Goal: Check status

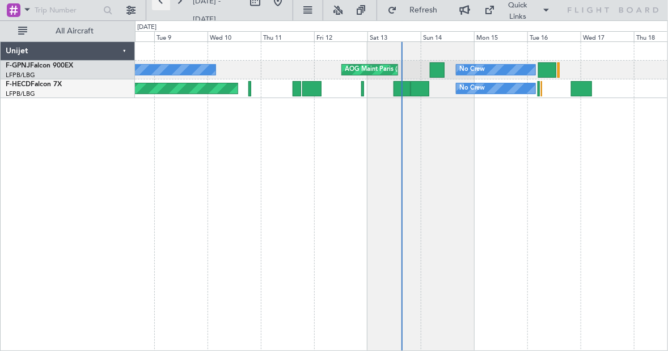
click at [157, 3] on button at bounding box center [161, 1] width 18 height 18
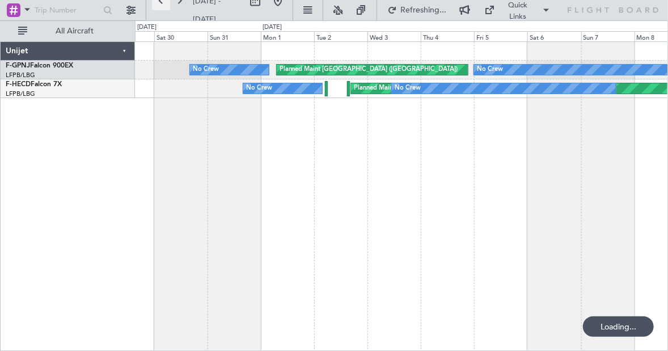
click at [157, 3] on button at bounding box center [161, 1] width 18 height 18
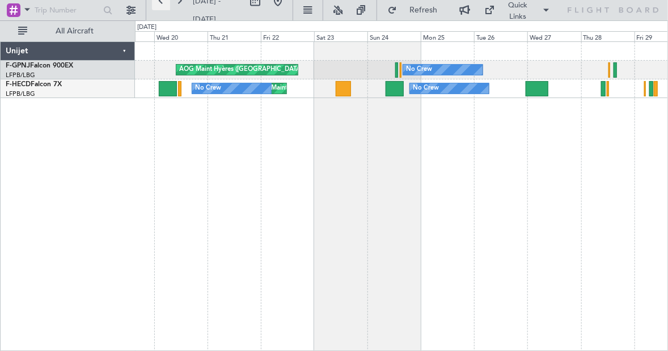
click at [157, 3] on button at bounding box center [161, 1] width 18 height 18
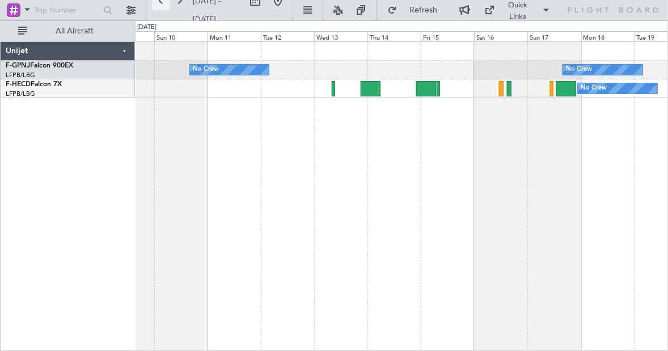
click at [157, 3] on button at bounding box center [161, 1] width 18 height 18
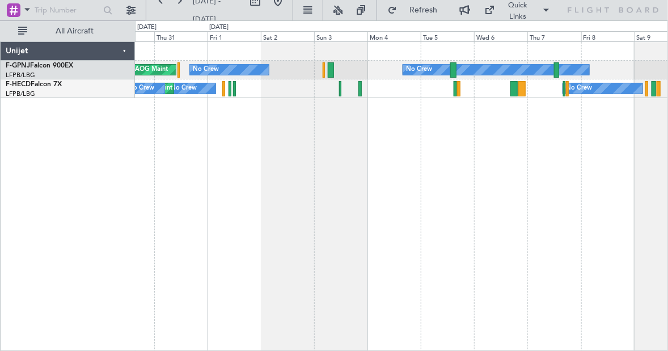
click at [182, 10] on div at bounding box center [170, 10] width 36 height 36
click at [181, 8] on button at bounding box center [179, 1] width 18 height 18
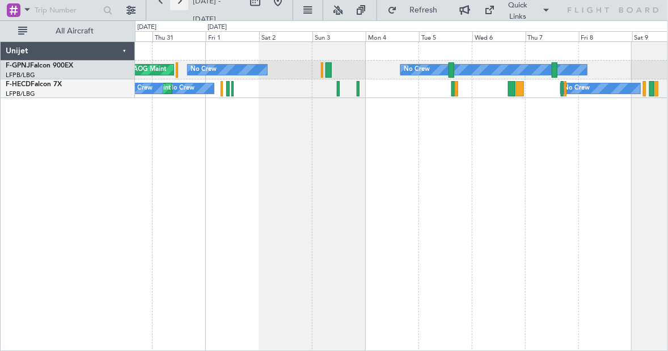
click at [181, 8] on button at bounding box center [179, 1] width 18 height 18
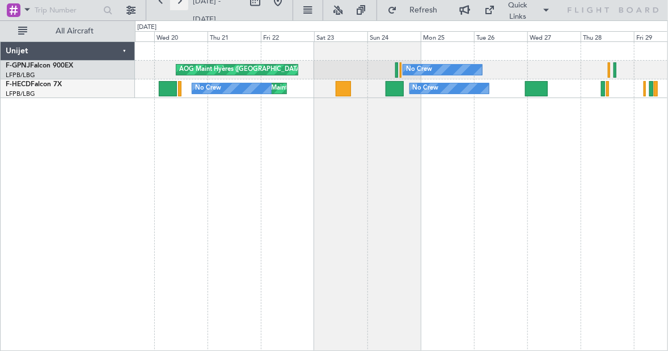
click at [181, 8] on button at bounding box center [179, 1] width 18 height 18
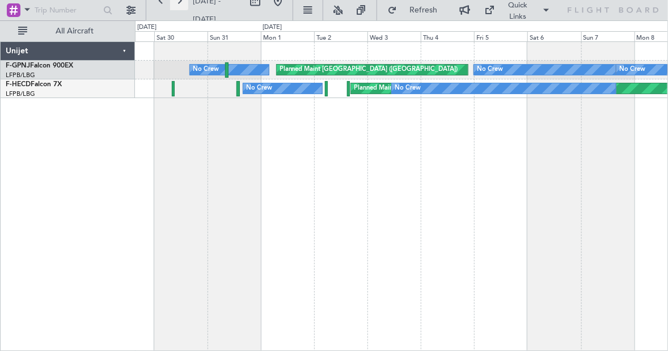
click at [181, 8] on button at bounding box center [179, 1] width 18 height 18
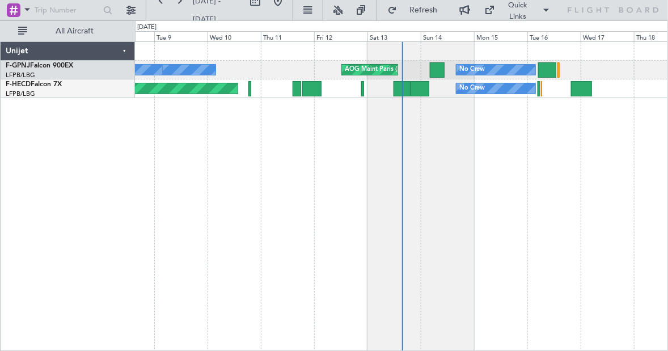
click at [423, 196] on div "No Crew AOG Maint [GEOGRAPHIC_DATA] ([GEOGRAPHIC_DATA]) No Crew No Crew Planned…" at bounding box center [401, 196] width 533 height 310
